Goal: Information Seeking & Learning: Check status

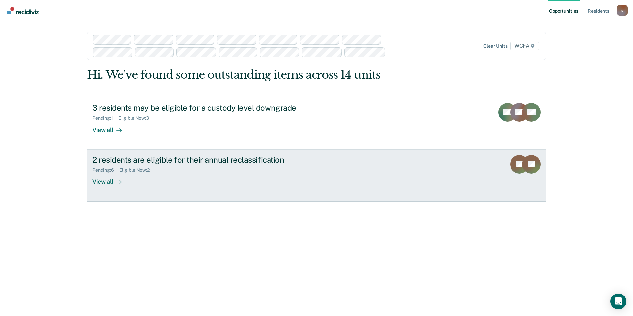
click at [108, 183] on div "View all" at bounding box center [110, 179] width 37 height 13
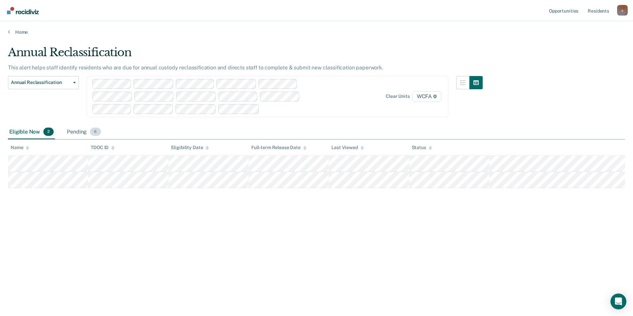
click at [85, 134] on div "Pending 6" at bounding box center [84, 132] width 36 height 15
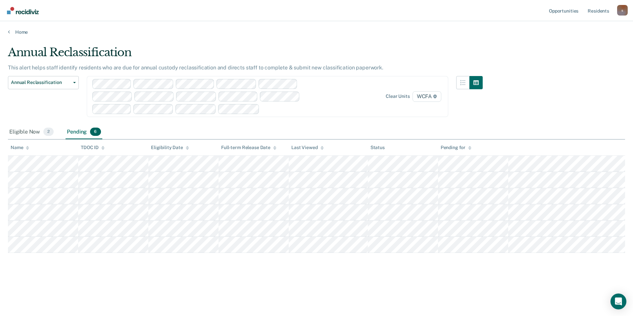
click at [254, 15] on nav "Opportunities Resident s [EMAIL_ADDRESS][PERSON_NAME][DOMAIN_NAME] s Profile Ho…" at bounding box center [316, 10] width 633 height 21
click at [25, 132] on div "Eligible Now 2" at bounding box center [31, 132] width 47 height 15
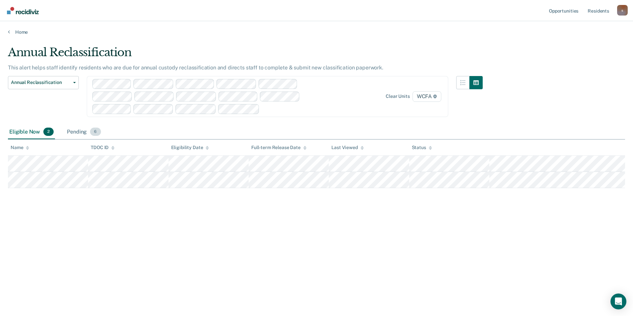
click at [75, 132] on div "Pending 6" at bounding box center [84, 132] width 36 height 15
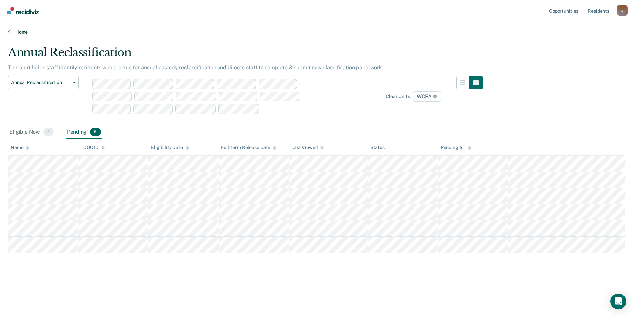
click at [19, 31] on link "Home" at bounding box center [316, 32] width 617 height 6
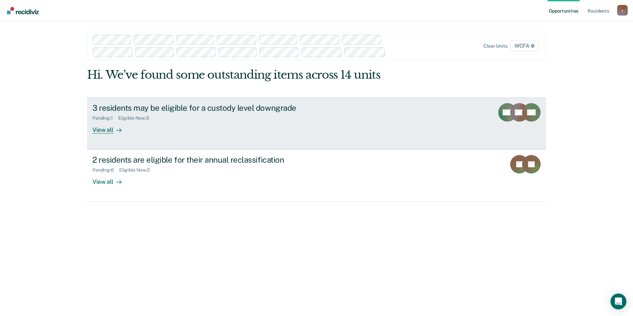
click at [111, 131] on div "View all" at bounding box center [110, 127] width 37 height 13
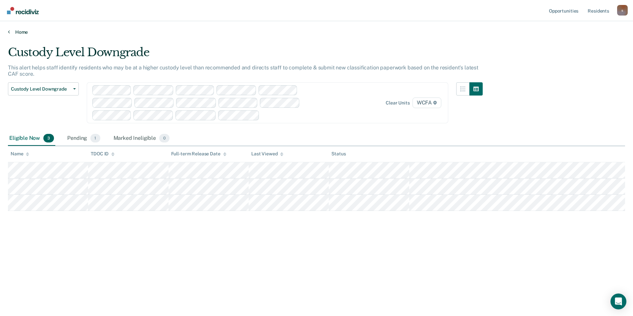
click at [20, 31] on link "Home" at bounding box center [316, 32] width 617 height 6
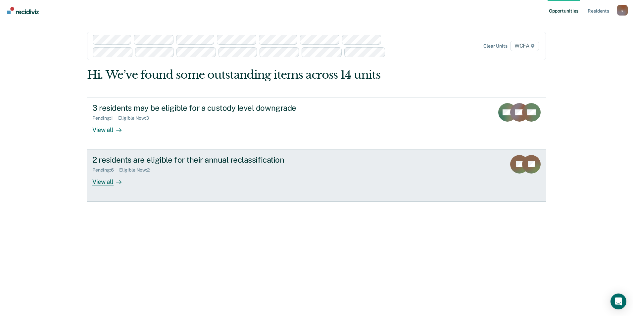
click at [113, 181] on div "View all" at bounding box center [110, 179] width 37 height 13
